Goal: Transaction & Acquisition: Purchase product/service

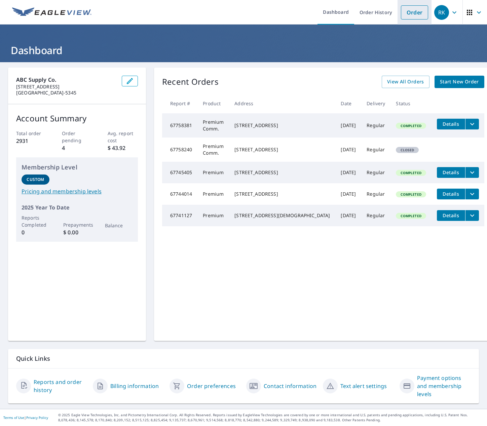
click at [411, 15] on link "Order" at bounding box center [414, 12] width 27 height 14
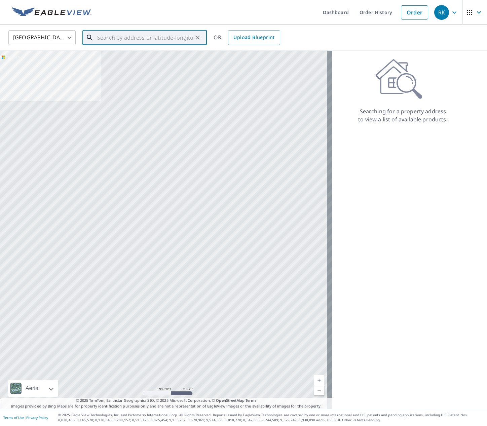
click at [149, 35] on input "text" at bounding box center [145, 37] width 96 height 19
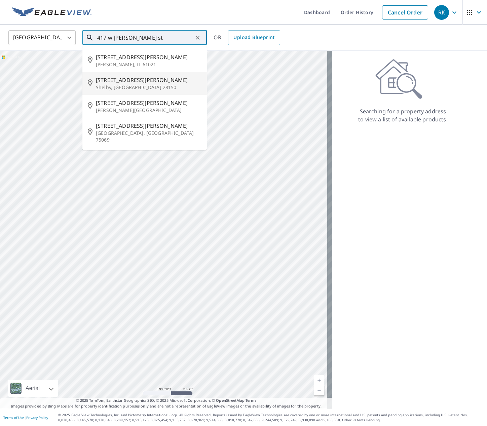
click at [176, 85] on p "Shelby, [GEOGRAPHIC_DATA] 28150" at bounding box center [149, 87] width 106 height 7
type input "[STREET_ADDRESS][PERSON_NAME]"
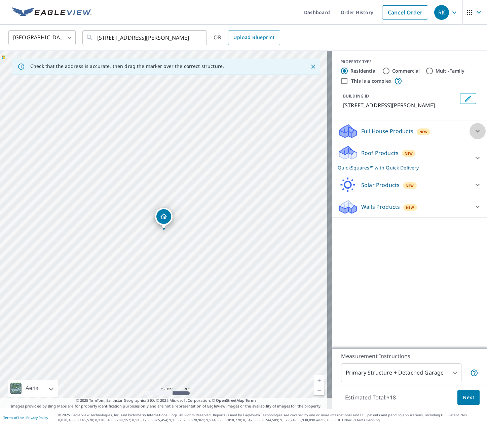
click at [477, 128] on div at bounding box center [478, 131] width 16 height 16
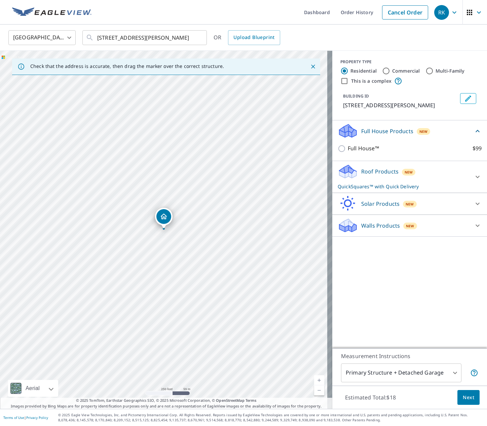
click at [474, 128] on icon at bounding box center [478, 131] width 8 height 8
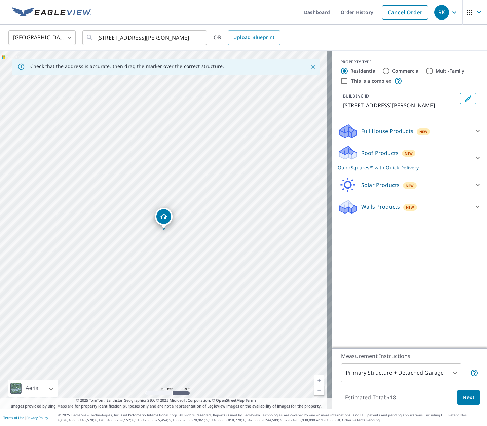
click at [470, 162] on div at bounding box center [478, 158] width 16 height 16
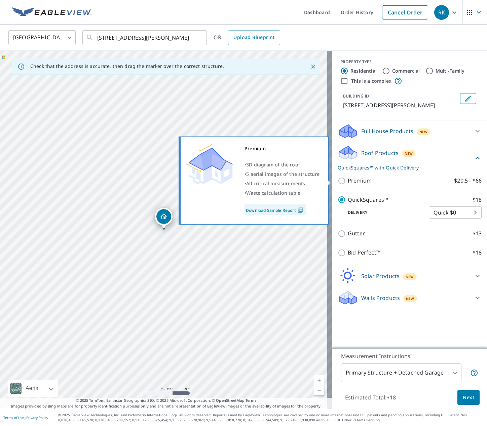
click at [338, 182] on input "Premium $20.5 - $66" at bounding box center [343, 181] width 10 height 8
checkbox input "true"
checkbox input "false"
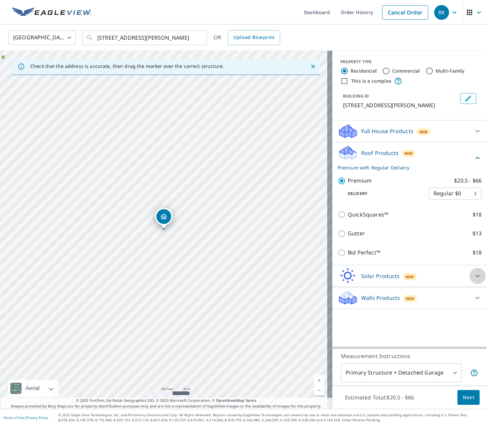
click at [476, 278] on icon at bounding box center [478, 276] width 8 height 8
click at [449, 133] on div "Full House Products New" at bounding box center [404, 131] width 132 height 16
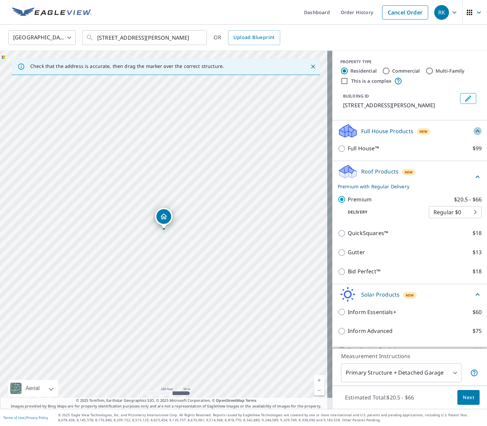
click at [474, 131] on icon at bounding box center [478, 131] width 8 height 8
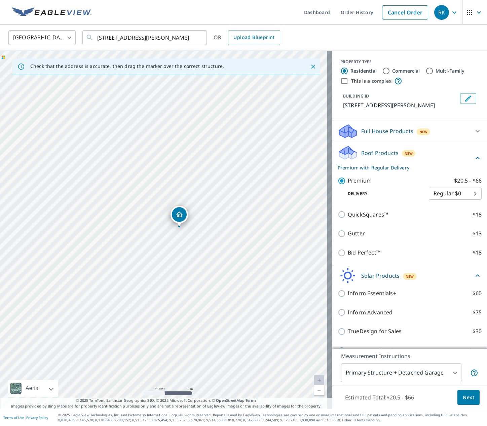
drag, startPoint x: 71, startPoint y: 237, endPoint x: 186, endPoint y: 247, distance: 114.8
click at [186, 247] on div "[STREET_ADDRESS][PERSON_NAME]" at bounding box center [166, 230] width 332 height 358
drag, startPoint x: 181, startPoint y: 216, endPoint x: 174, endPoint y: 217, distance: 7.4
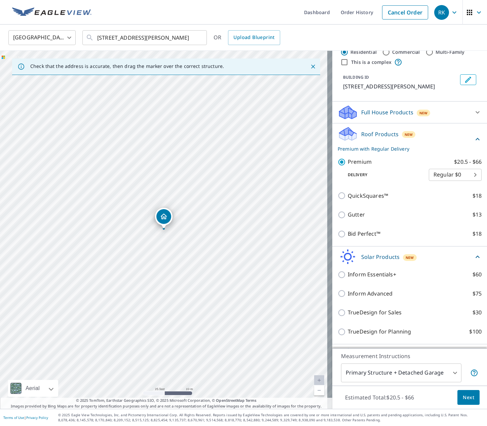
scroll to position [37, 0]
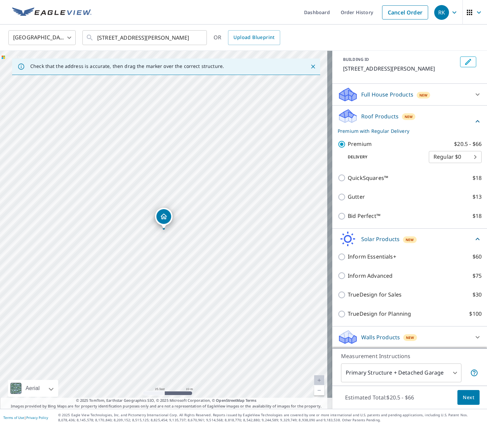
click at [474, 334] on icon at bounding box center [478, 337] width 8 height 8
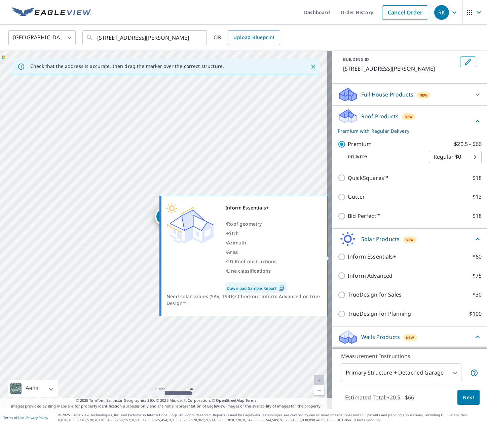
scroll to position [74, 0]
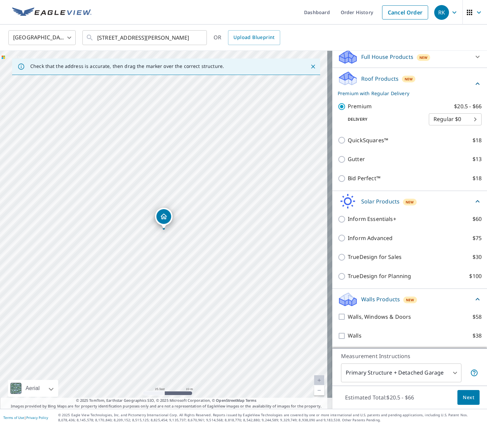
click at [474, 295] on icon at bounding box center [478, 299] width 8 height 8
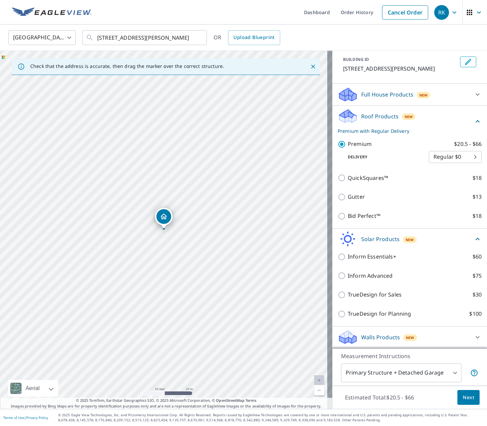
scroll to position [37, 0]
click at [474, 241] on icon at bounding box center [478, 239] width 8 height 8
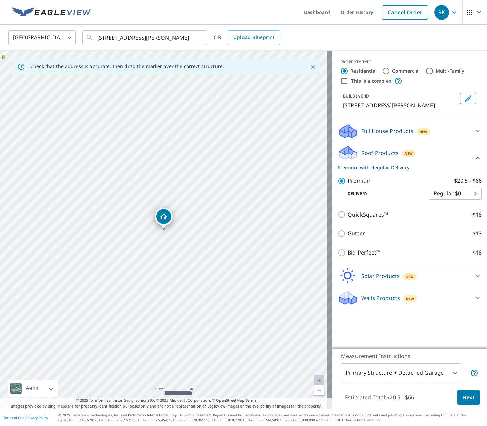
scroll to position [0, 0]
click at [474, 157] on icon at bounding box center [478, 158] width 8 height 8
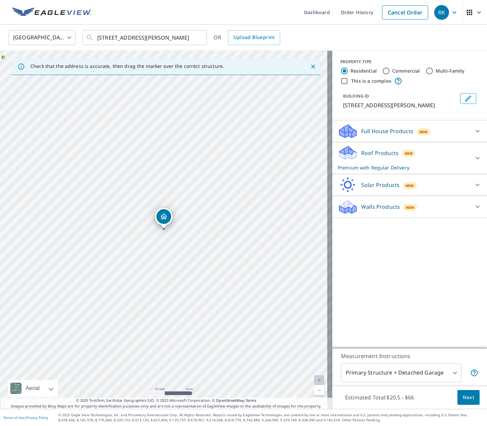
click at [446, 371] on body "RK RK Dashboard Order History Cancel Order RK United States [GEOGRAPHIC_DATA] ​…" at bounding box center [243, 213] width 487 height 426
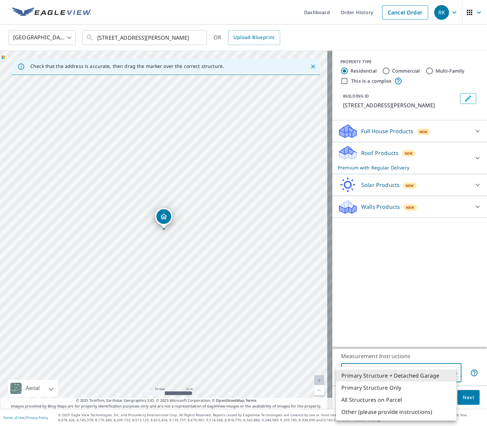
click at [439, 336] on div at bounding box center [243, 213] width 487 height 426
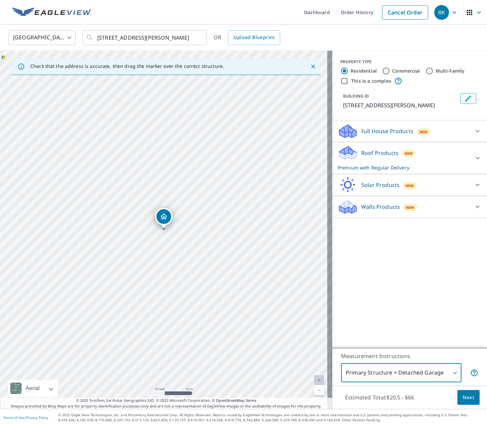
click at [463, 397] on span "Next" at bounding box center [468, 398] width 11 height 8
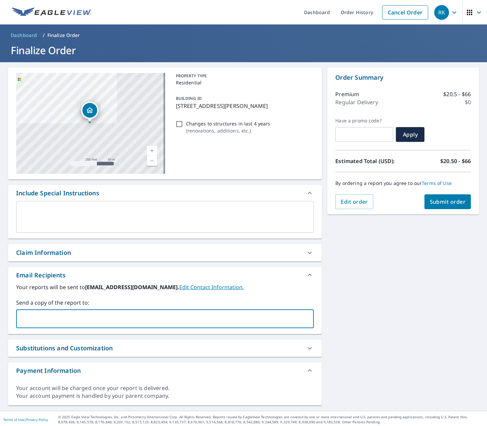
click at [211, 322] on input "text" at bounding box center [160, 319] width 282 height 13
type input "[PERSON_NAME][EMAIL_ADDRESS][PERSON_NAME][DOMAIN_NAME]"
click at [447, 200] on span "Submit order" at bounding box center [448, 201] width 36 height 7
checkbox input "true"
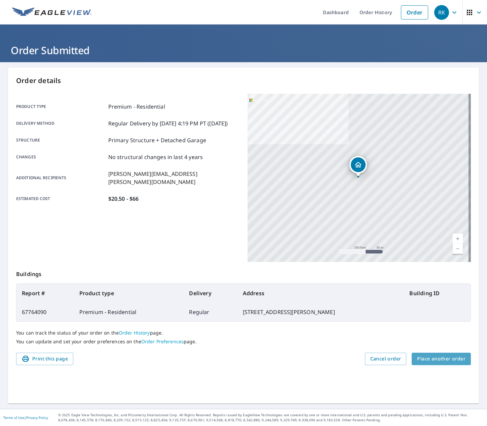
click at [439, 358] on span "Place another order" at bounding box center [441, 359] width 48 height 8
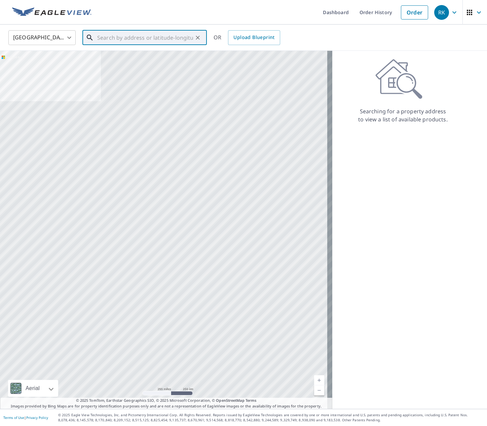
click at [114, 42] on input "text" at bounding box center [145, 37] width 96 height 19
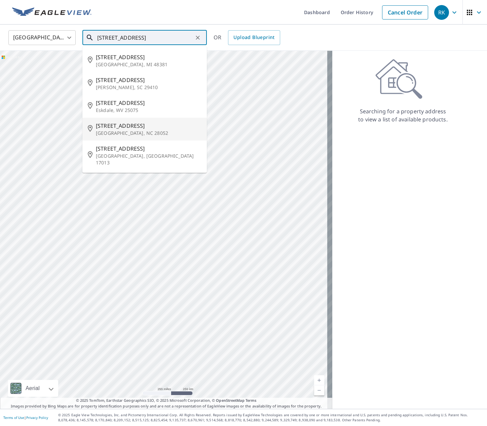
click at [152, 133] on p "[GEOGRAPHIC_DATA], NC 28052" at bounding box center [149, 133] width 106 height 7
type input "[STREET_ADDRESS][PERSON_NAME]"
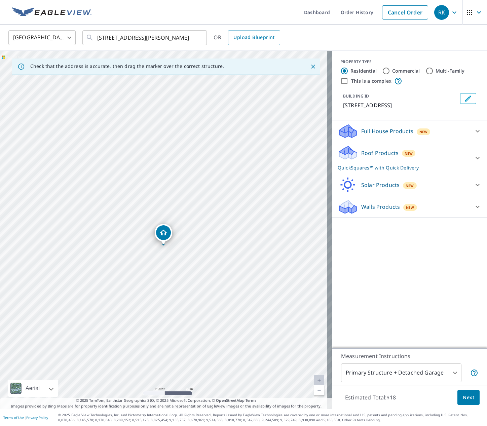
drag, startPoint x: 164, startPoint y: 220, endPoint x: 163, endPoint y: 235, distance: 15.8
click at [470, 130] on div at bounding box center [478, 131] width 16 height 16
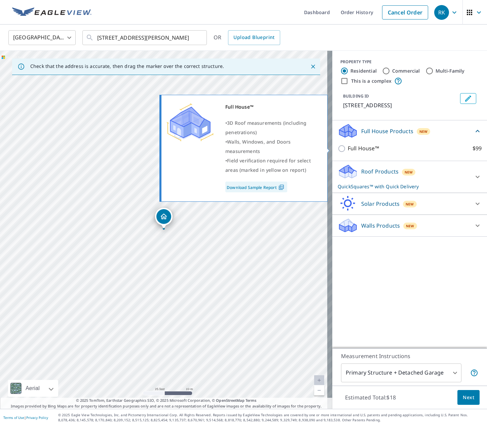
click at [338, 146] on input "Full House™ $99" at bounding box center [343, 149] width 10 height 8
checkbox input "true"
checkbox input "false"
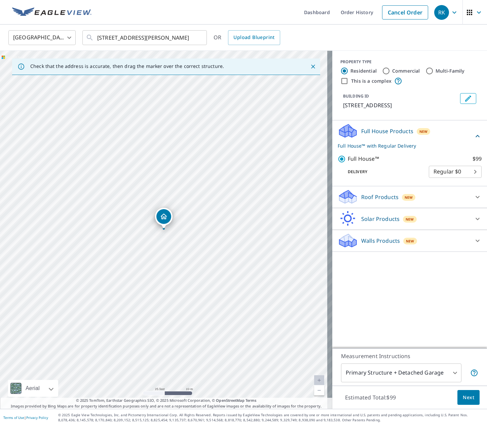
click at [474, 195] on icon at bounding box center [478, 197] width 8 height 8
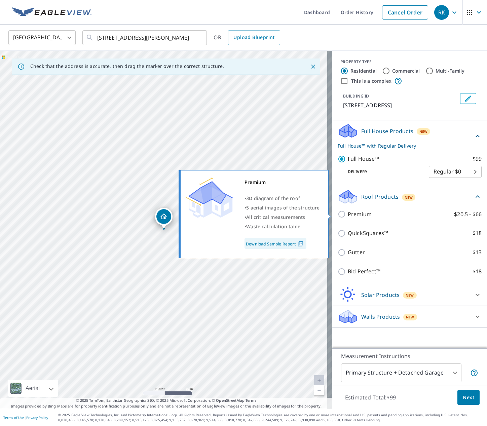
click at [379, 217] on label "Premium $20.5 - $66" at bounding box center [415, 214] width 134 height 8
click at [348, 217] on input "Premium $20.5 - $66" at bounding box center [343, 214] width 10 height 8
checkbox input "true"
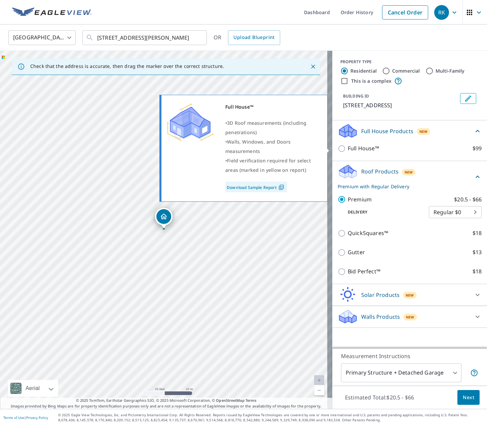
click at [353, 148] on p "Full House™" at bounding box center [363, 148] width 31 height 8
click at [348, 148] on input "Full House™ $99" at bounding box center [343, 149] width 10 height 8
checkbox input "true"
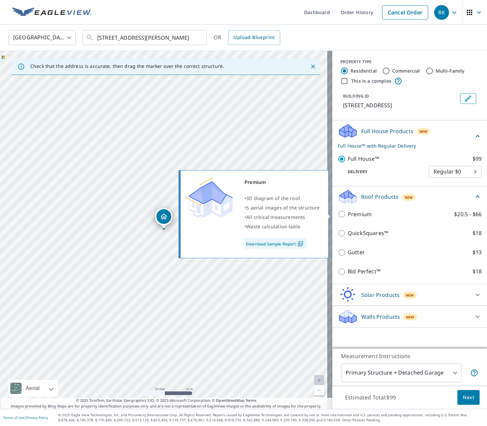
click at [363, 213] on p "Premium" at bounding box center [360, 214] width 24 height 8
click at [348, 213] on input "Premium $20.5 - $66" at bounding box center [343, 214] width 10 height 8
checkbox input "true"
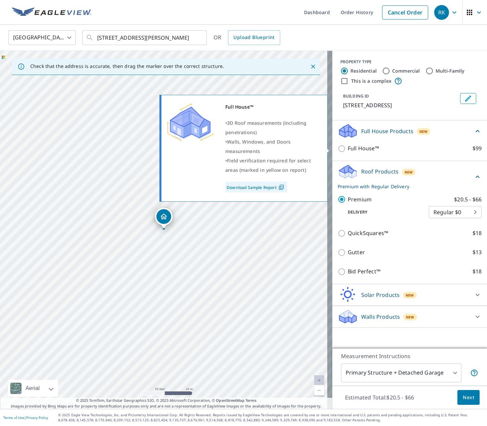
click at [353, 147] on p "Full House™" at bounding box center [363, 148] width 31 height 8
click at [348, 147] on input "Full House™ $99" at bounding box center [343, 149] width 10 height 8
checkbox input "true"
checkbox input "false"
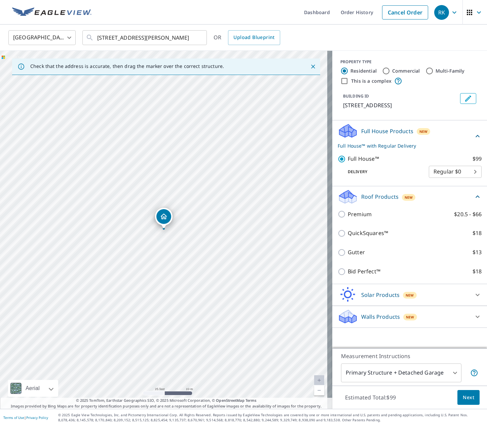
click at [474, 293] on icon at bounding box center [478, 295] width 8 height 8
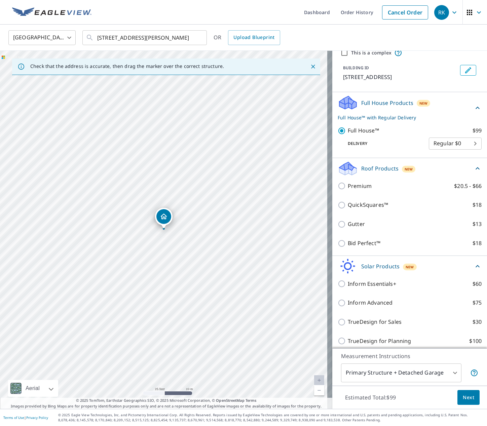
scroll to position [55, 0]
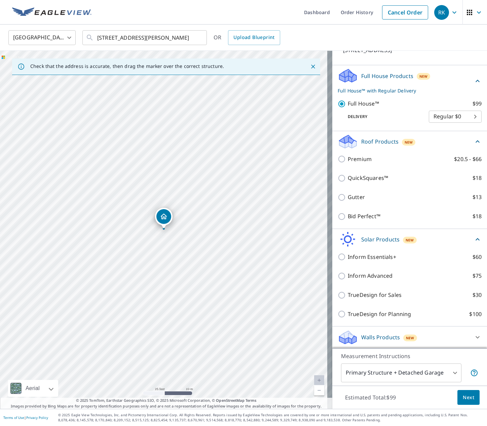
click at [474, 238] on icon at bounding box center [478, 239] width 8 height 8
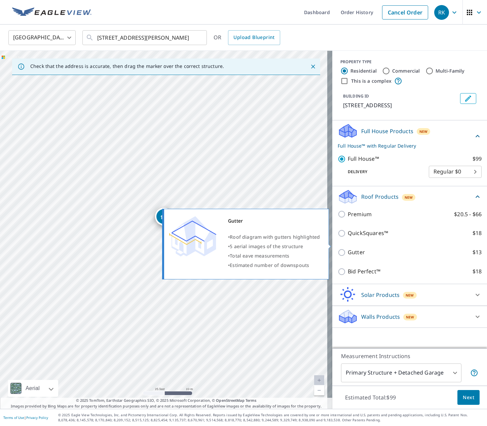
scroll to position [0, 0]
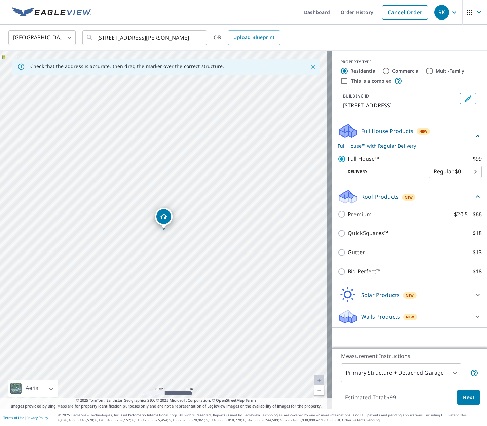
click at [474, 313] on icon at bounding box center [478, 317] width 8 height 8
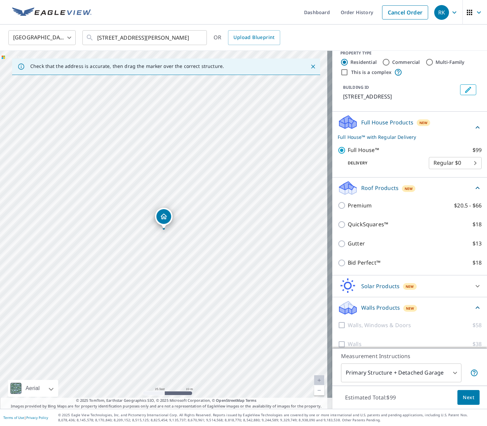
scroll to position [17, 0]
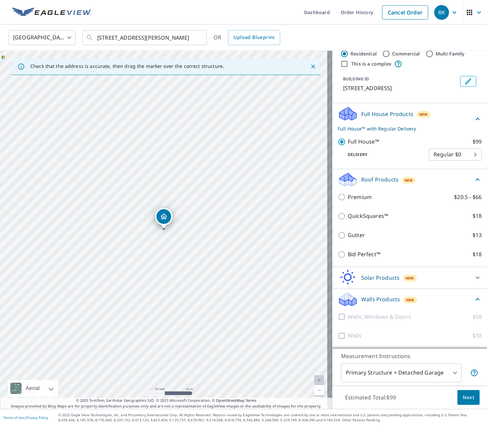
click at [474, 299] on icon at bounding box center [478, 299] width 8 height 8
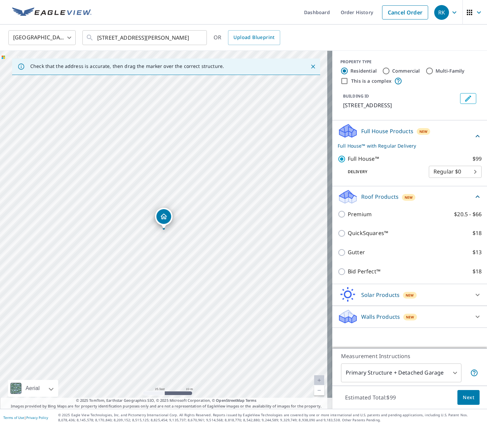
scroll to position [0, 0]
click at [464, 401] on span "Next" at bounding box center [468, 398] width 11 height 8
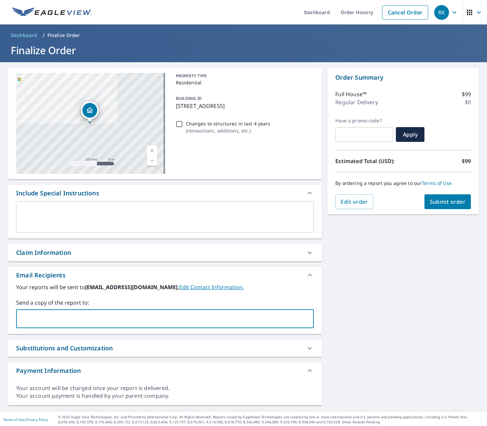
click at [178, 318] on input "text" at bounding box center [160, 319] width 282 height 13
type input "[PERSON_NAME][EMAIL_ADDRESS][PERSON_NAME][DOMAIN_NAME]"
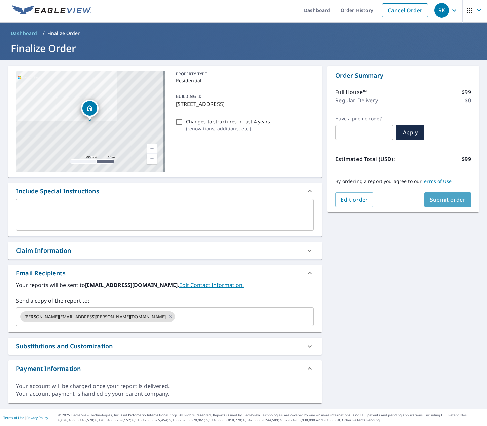
click at [446, 199] on span "Submit order" at bounding box center [448, 199] width 36 height 7
checkbox input "true"
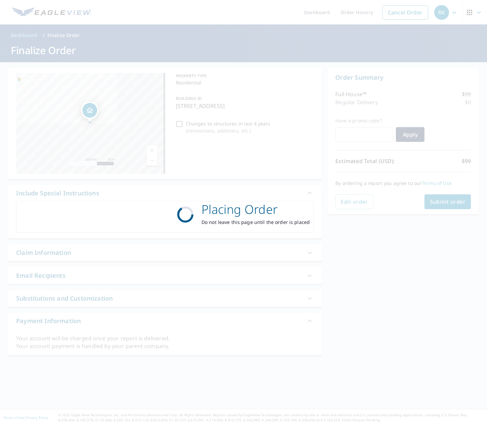
scroll to position [0, 0]
